Goal: Task Accomplishment & Management: Use online tool/utility

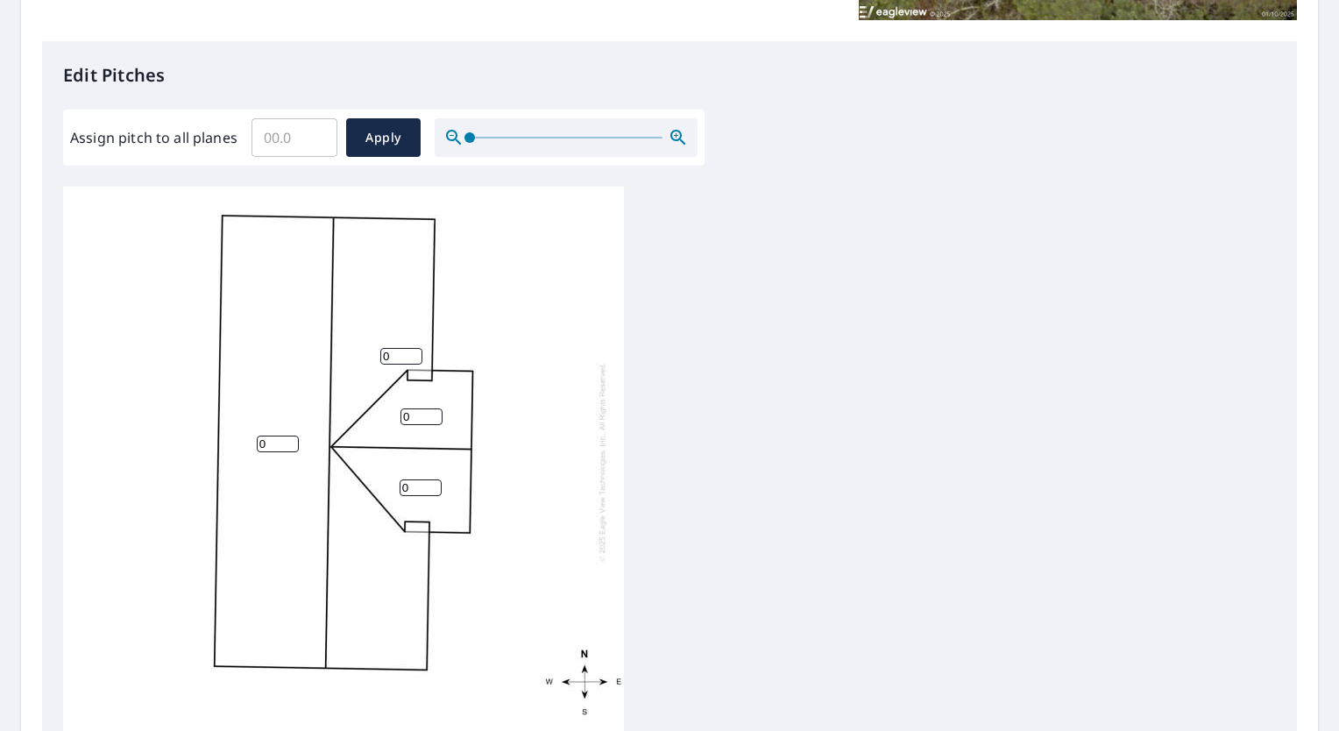
scroll to position [472, 0]
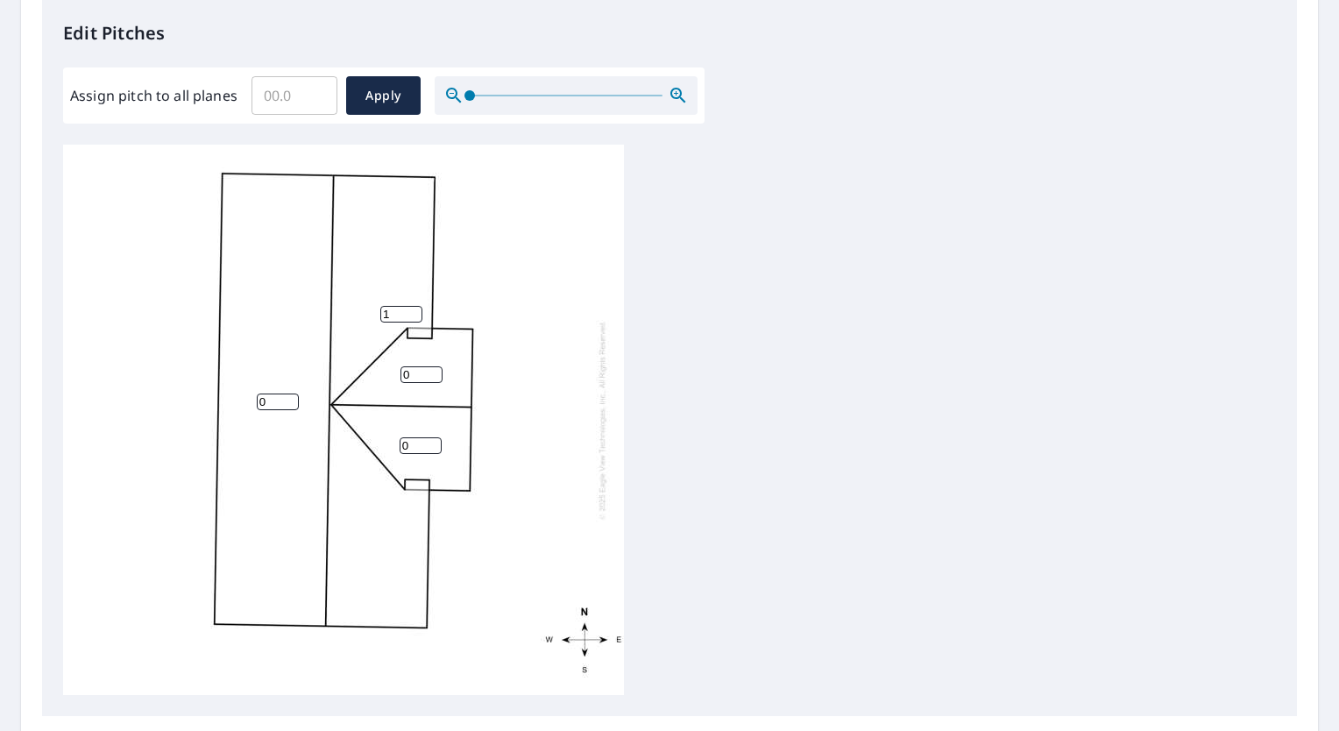
click at [414, 310] on input "1" at bounding box center [401, 314] width 42 height 17
click at [414, 310] on input "2" at bounding box center [401, 314] width 42 height 17
click at [414, 310] on input "3" at bounding box center [401, 314] width 42 height 17
click at [414, 310] on input "4" at bounding box center [401, 314] width 42 height 17
click at [414, 310] on input "5" at bounding box center [401, 314] width 42 height 17
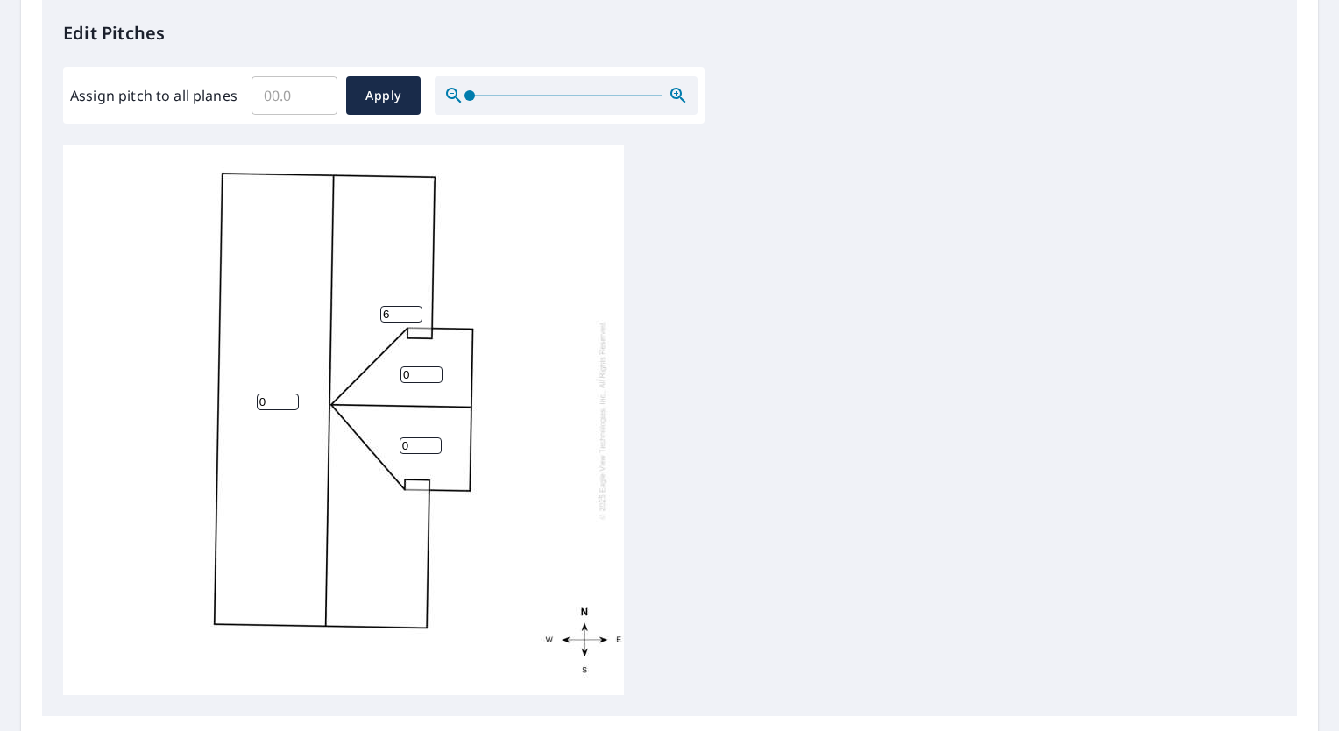
type input "6"
click at [414, 310] on input "6" at bounding box center [401, 314] width 42 height 17
click at [275, 408] on input "0" at bounding box center [278, 402] width 42 height 17
click at [289, 396] on input "1" at bounding box center [278, 402] width 42 height 17
click at [289, 396] on input "2" at bounding box center [278, 402] width 42 height 17
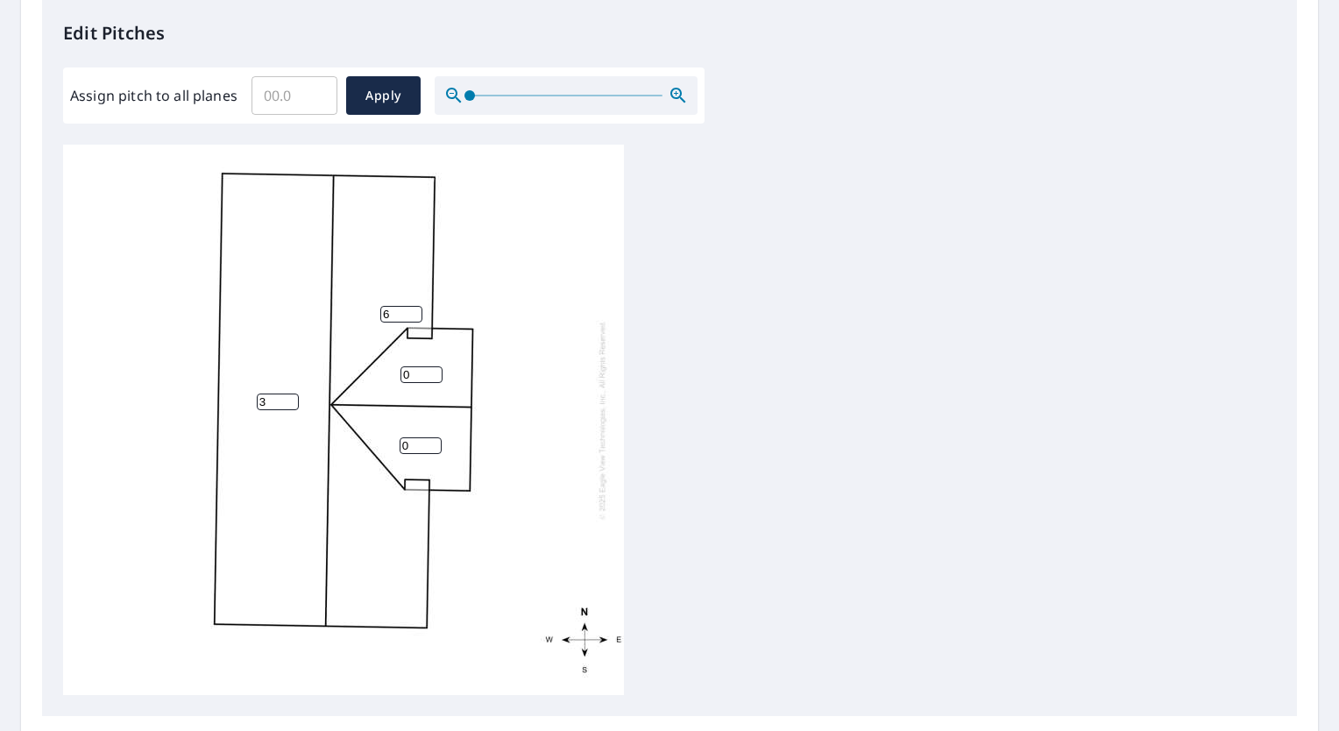
click at [289, 396] on input "3" at bounding box center [278, 402] width 42 height 17
click at [289, 396] on input "4" at bounding box center [278, 402] width 42 height 17
click at [289, 396] on input "5" at bounding box center [278, 402] width 42 height 17
type input "6"
click at [289, 396] on input "6" at bounding box center [278, 402] width 42 height 17
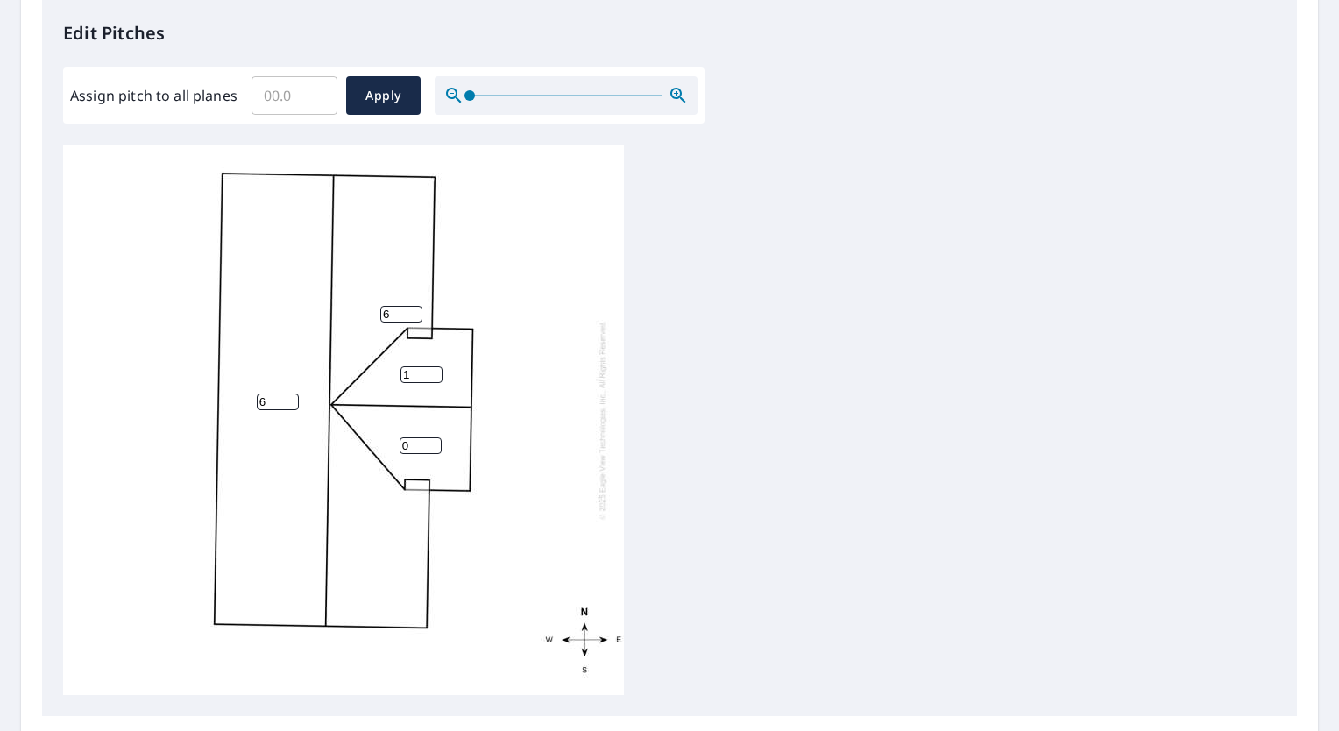
click at [427, 370] on input "1" at bounding box center [422, 374] width 42 height 17
click at [438, 370] on input "2" at bounding box center [422, 374] width 42 height 17
click at [438, 370] on input "3" at bounding box center [422, 374] width 42 height 17
click at [438, 370] on input "4" at bounding box center [422, 374] width 42 height 17
click at [438, 370] on input "5" at bounding box center [422, 374] width 42 height 17
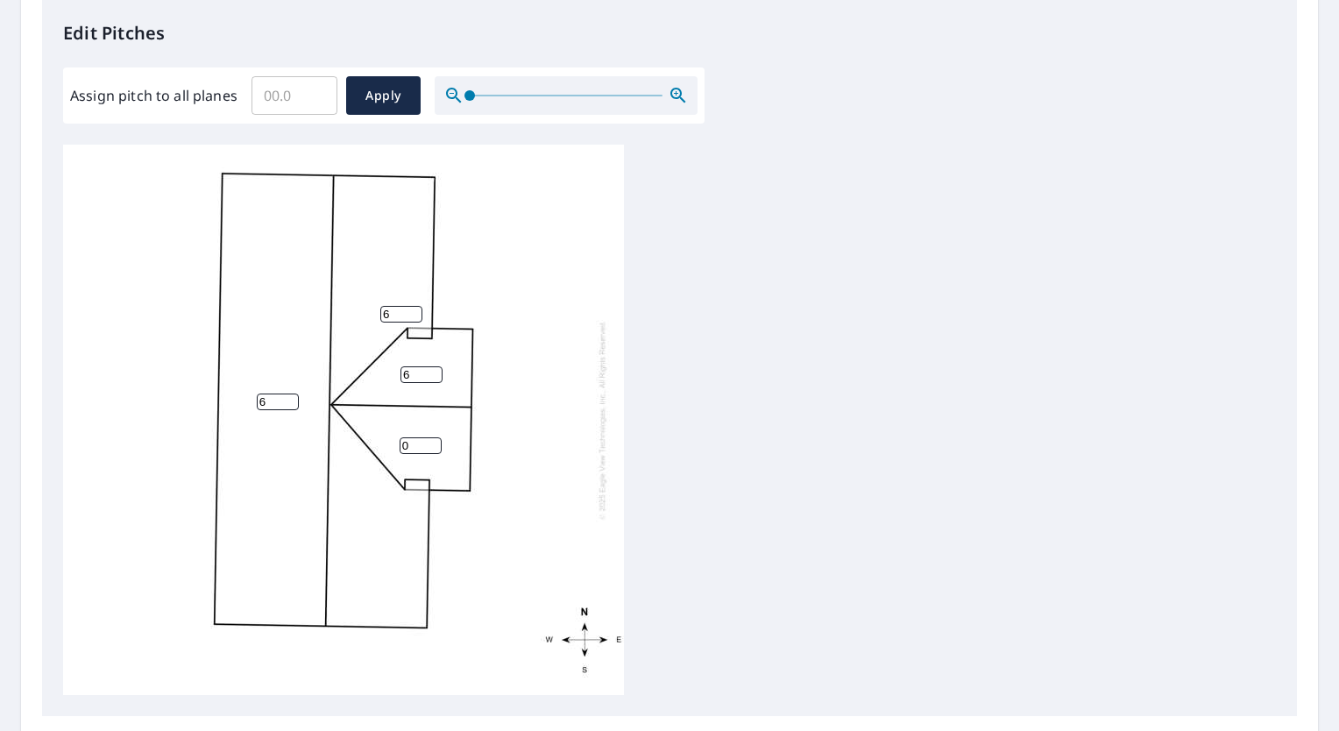
type input "6"
click at [438, 370] on input "6" at bounding box center [422, 374] width 42 height 17
click at [400, 444] on input "0" at bounding box center [421, 445] width 42 height 17
click at [435, 441] on input "1" at bounding box center [421, 445] width 42 height 17
click at [435, 441] on input "2" at bounding box center [421, 445] width 42 height 17
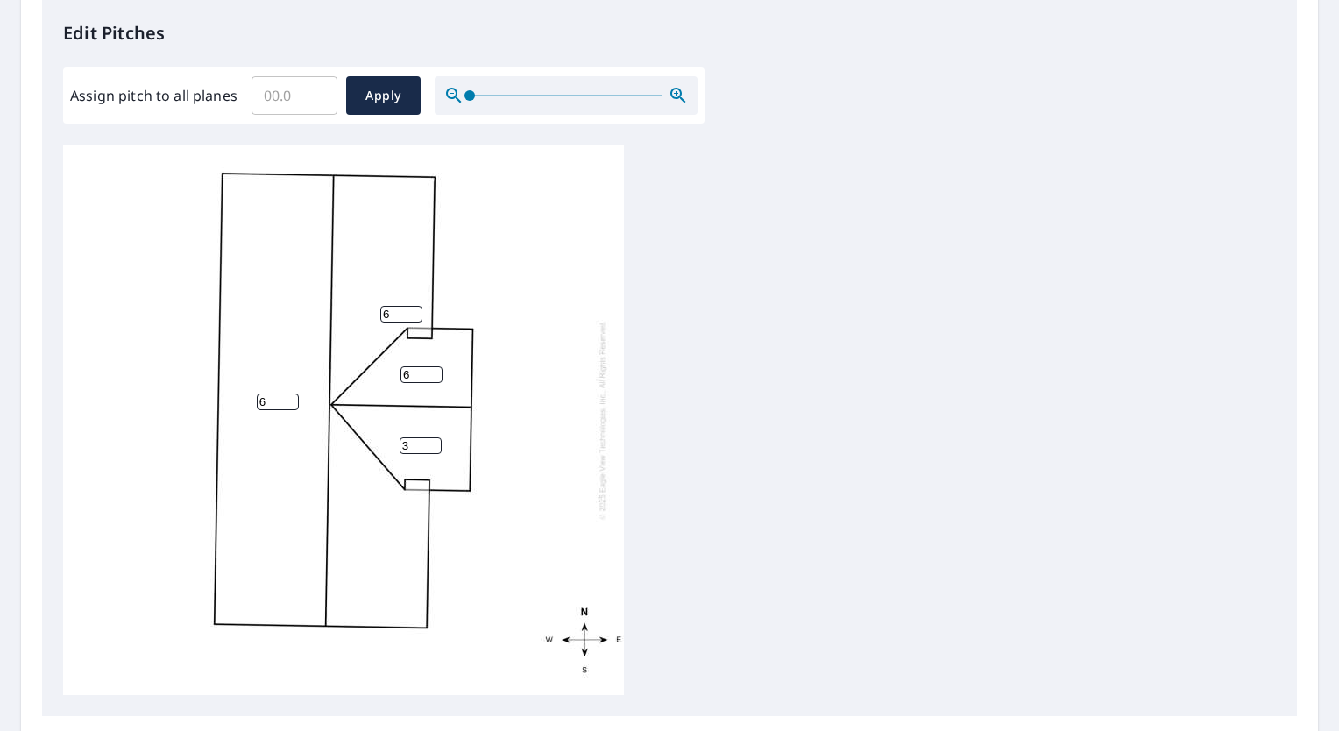
click at [435, 441] on input "3" at bounding box center [421, 445] width 42 height 17
click at [435, 441] on input "4" at bounding box center [421, 445] width 42 height 17
click at [435, 441] on input "5" at bounding box center [421, 445] width 42 height 17
type input "6"
click at [435, 441] on input "6" at bounding box center [421, 445] width 42 height 17
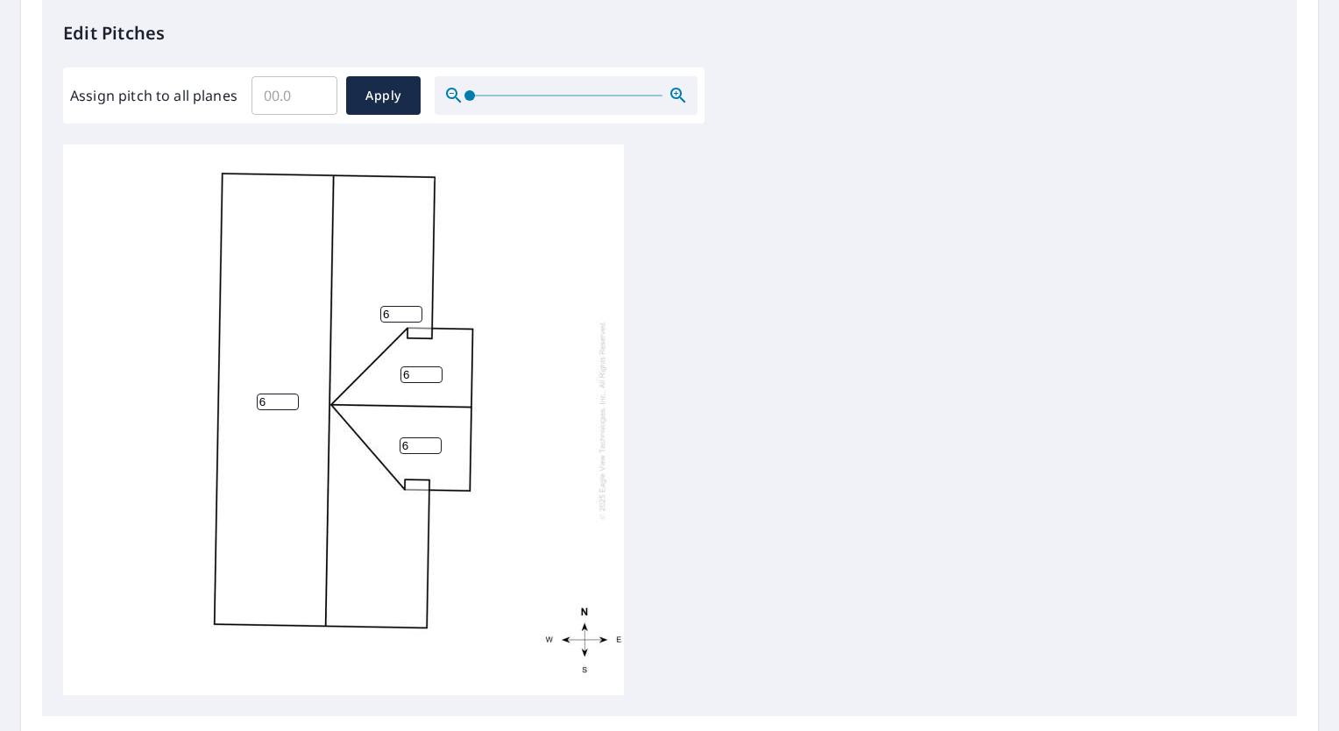
scroll to position [656, 0]
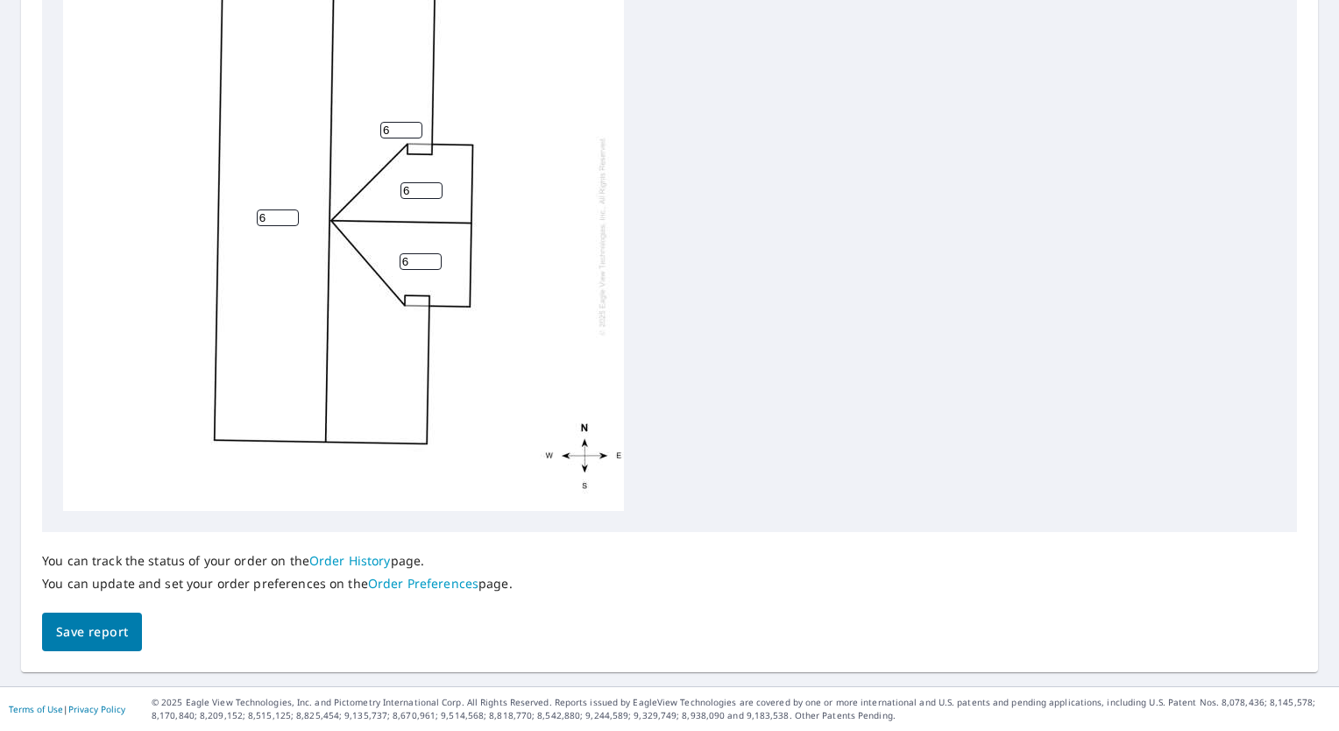
click at [124, 632] on span "Save report" at bounding box center [92, 632] width 72 height 22
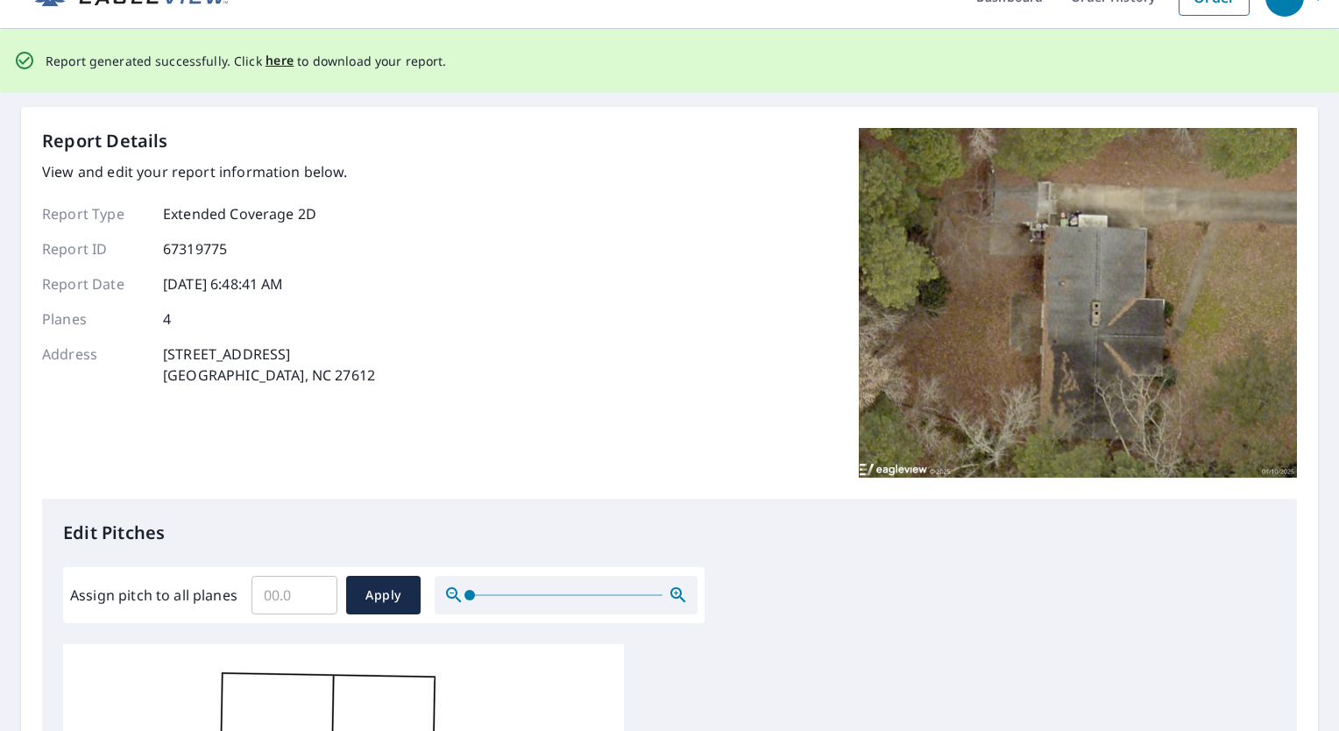
scroll to position [0, 0]
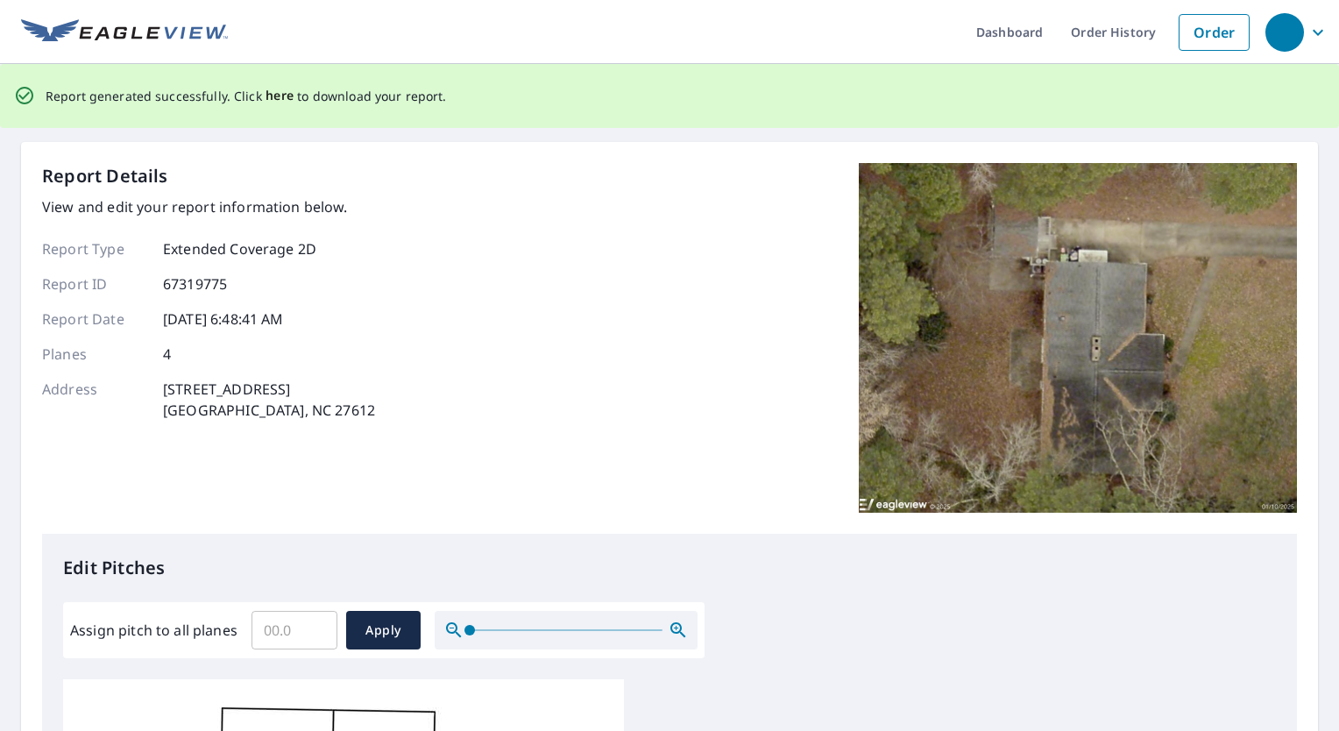
click at [273, 96] on span "here" at bounding box center [280, 96] width 29 height 22
